Goal: Feedback & Contribution: Submit feedback/report problem

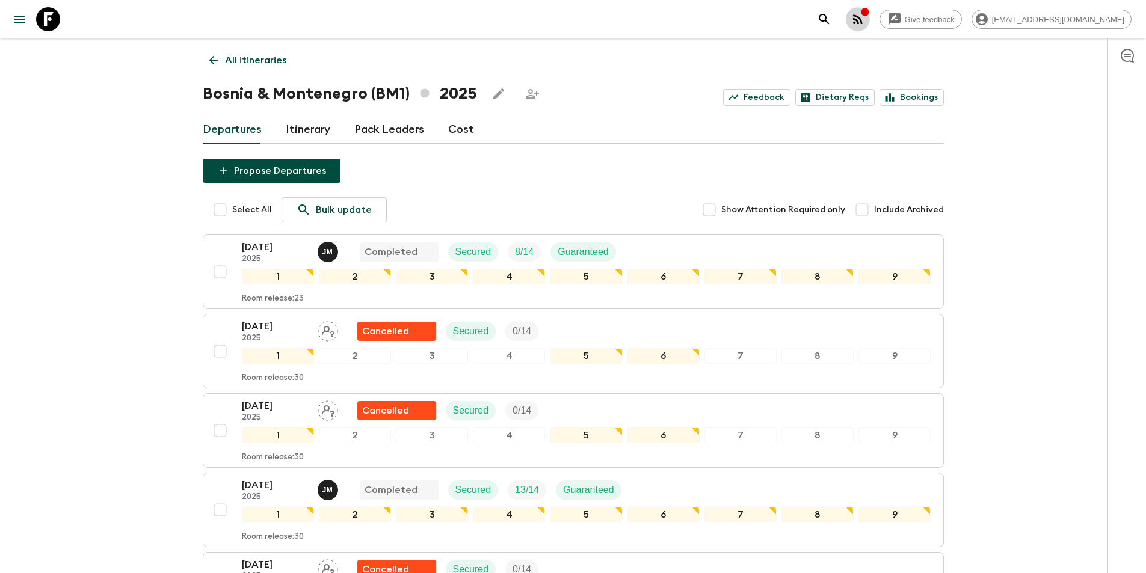
click at [862, 21] on icon "button" at bounding box center [858, 19] width 10 height 10
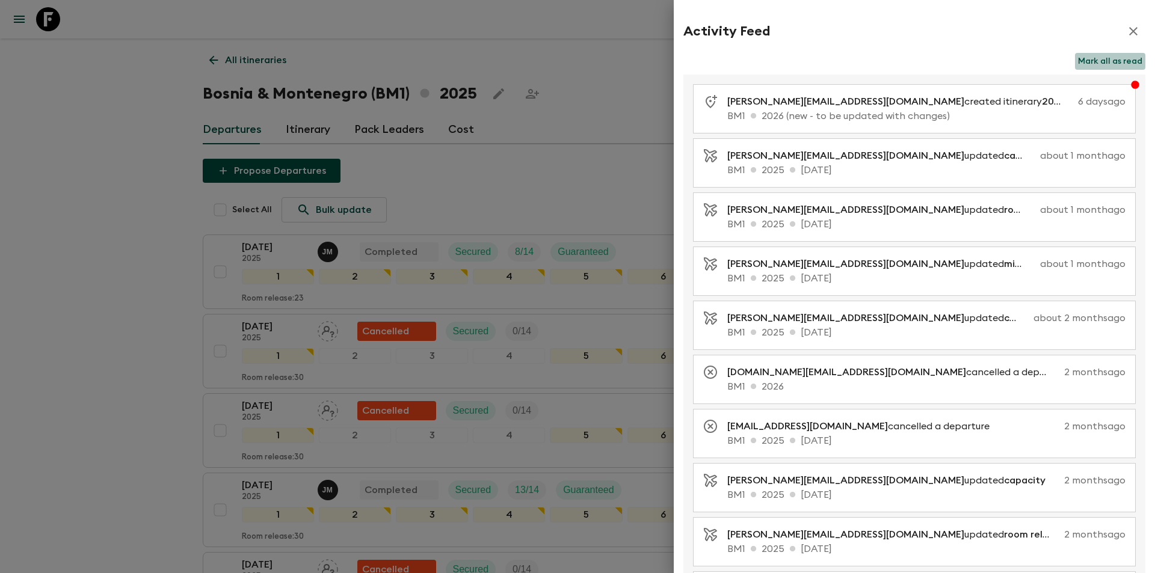
drag, startPoint x: 1108, startPoint y: 62, endPoint x: 1074, endPoint y: 66, distance: 34.5
click at [1108, 61] on button "Mark all as read" at bounding box center [1110, 61] width 70 height 17
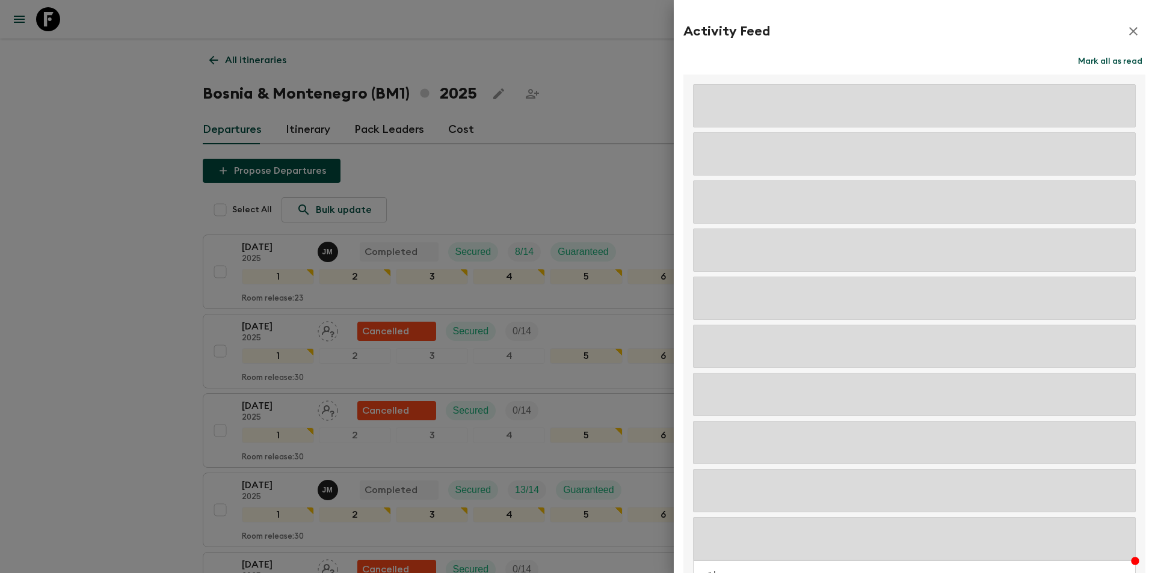
click at [0, 127] on div at bounding box center [577, 286] width 1155 height 573
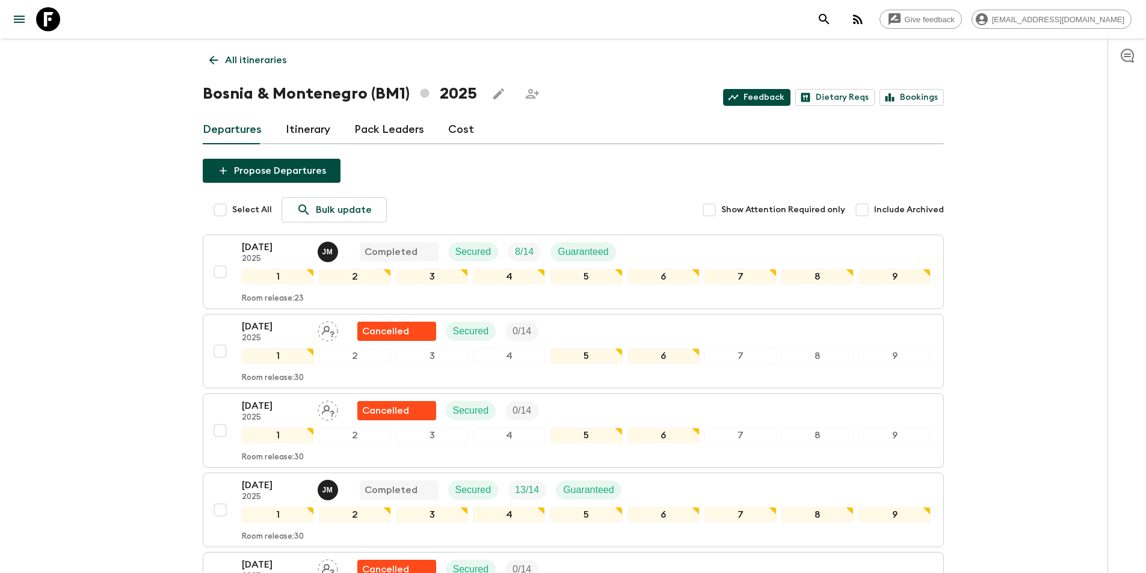
click at [752, 94] on link "Feedback" at bounding box center [756, 97] width 67 height 17
click at [313, 135] on link "Itinerary" at bounding box center [308, 129] width 45 height 29
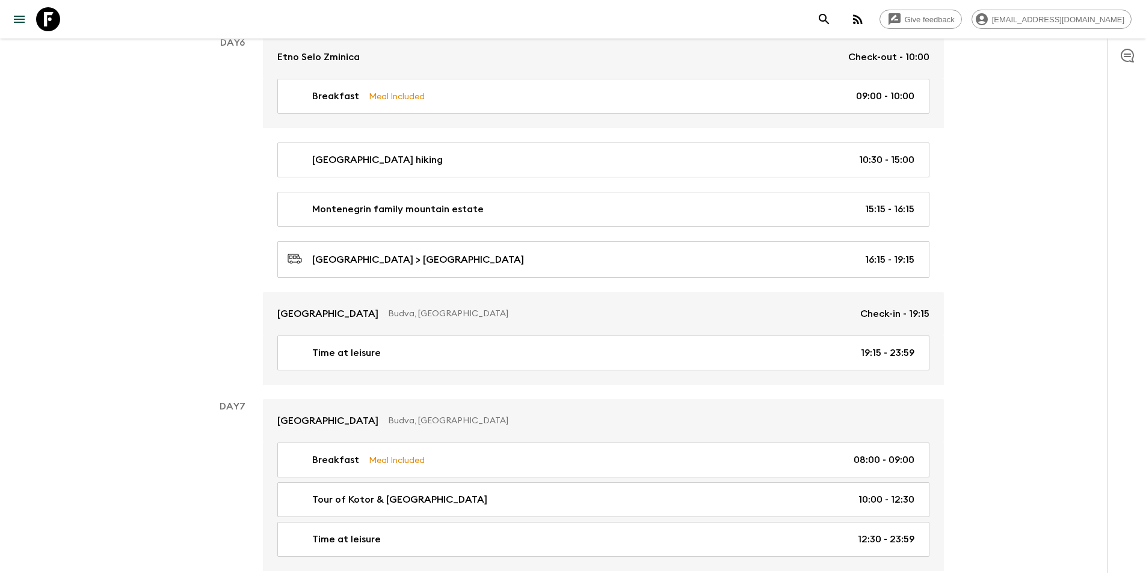
scroll to position [1828, 0]
